Goal: Information Seeking & Learning: Learn about a topic

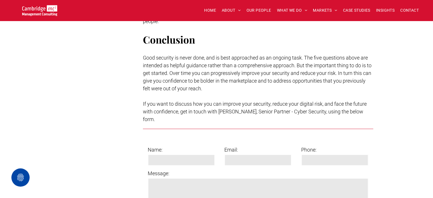
scroll to position [1867, 0]
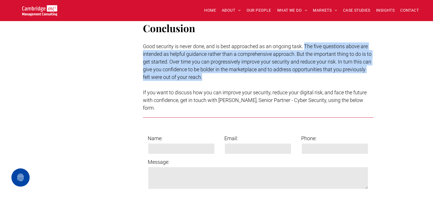
drag, startPoint x: 306, startPoint y: 43, endPoint x: 305, endPoint y: 74, distance: 31.0
click at [305, 74] on p "Good security is never done, and is best approached as an ongoing task. The fiv…" at bounding box center [258, 61] width 230 height 38
copy span "The five questions above are intended as helpful guidance rather than a compreh…"
click at [285, 70] on span "Good security is never done, and is best approached as an ongoing task. The fiv…" at bounding box center [257, 61] width 228 height 37
